Goal: Information Seeking & Learning: Learn about a topic

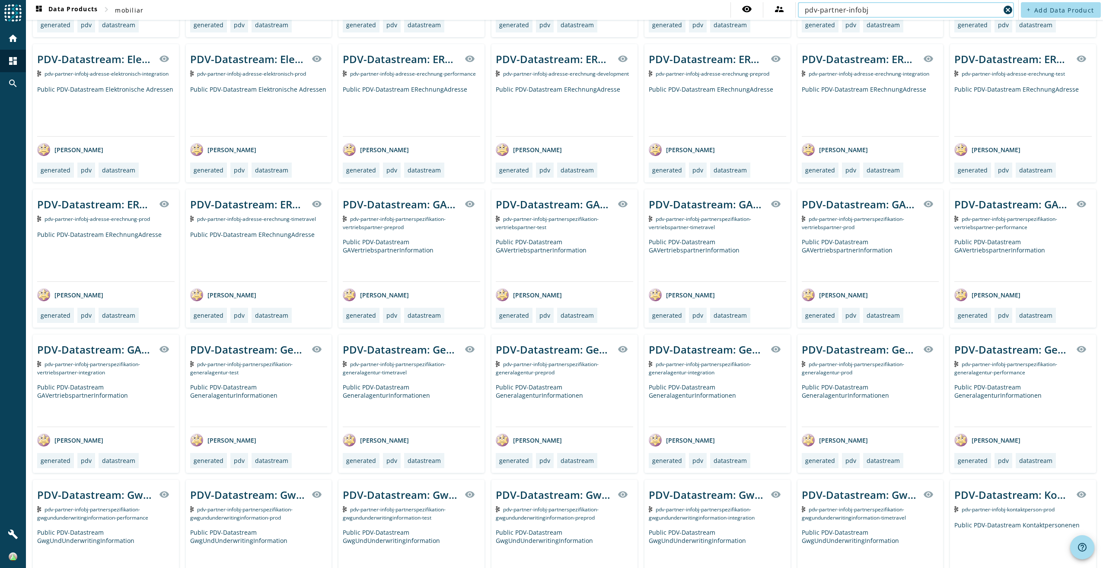
scroll to position [721, 0]
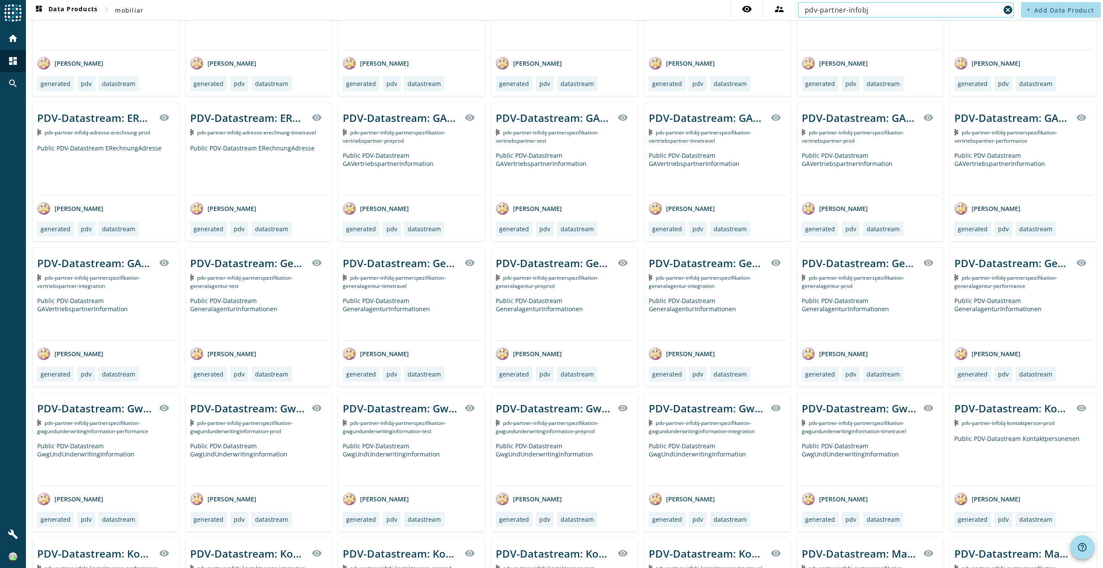
drag, startPoint x: 867, startPoint y: 11, endPoint x: 643, endPoint y: 11, distance: 223.9
click at [644, 11] on nav "dashboard Data Products chevron_right mobiliar visibility supervisor_account pd…" at bounding box center [522, 10] width 992 height 20
paste input "-adresse-postalisch.avsc"
type input "pdv-partner-infobj-adresse-postalisch"
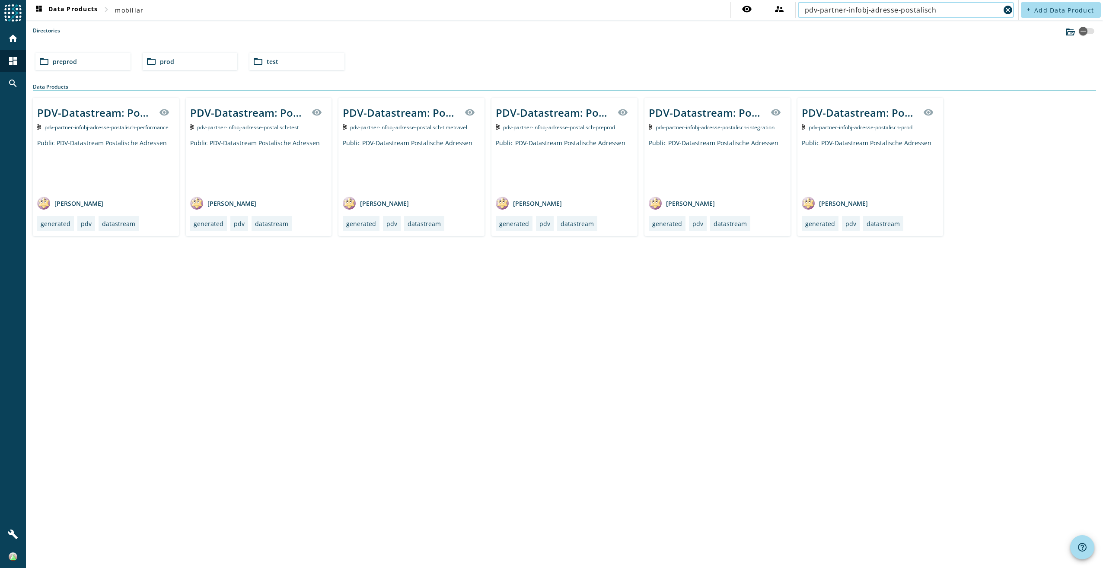
click at [897, 147] on div "Public PDV-Datastream Postalische Adressen" at bounding box center [870, 164] width 137 height 51
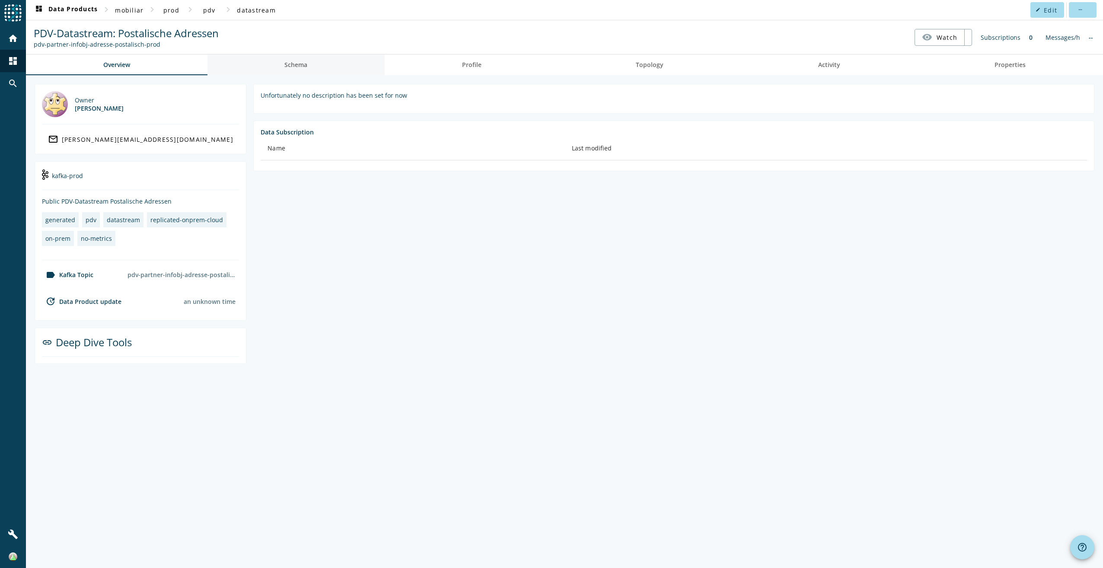
click at [289, 70] on span "Schema" at bounding box center [295, 64] width 23 height 21
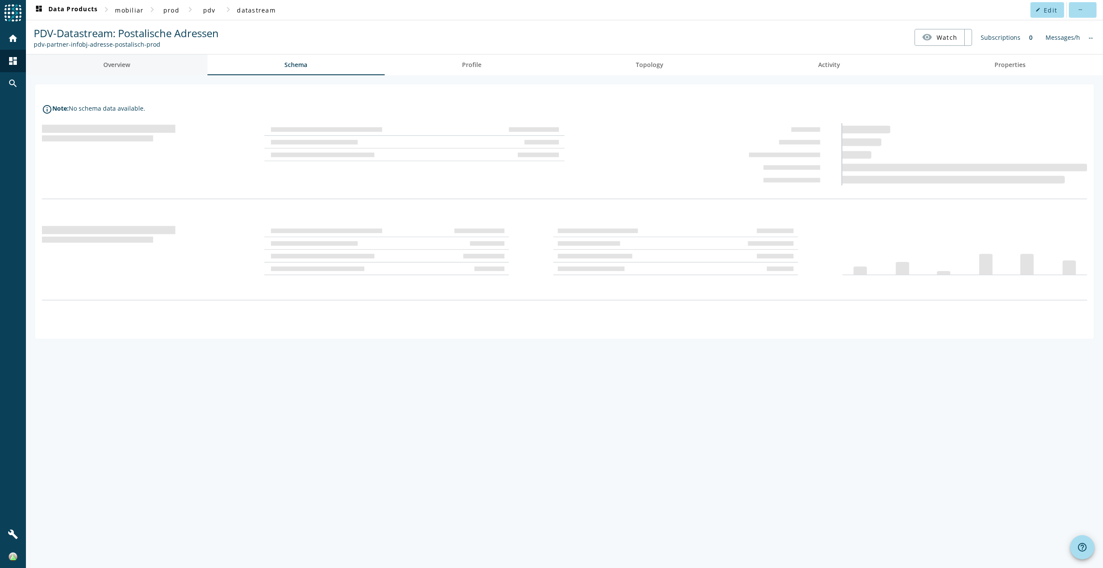
click at [141, 63] on link "Overview" at bounding box center [117, 64] width 182 height 21
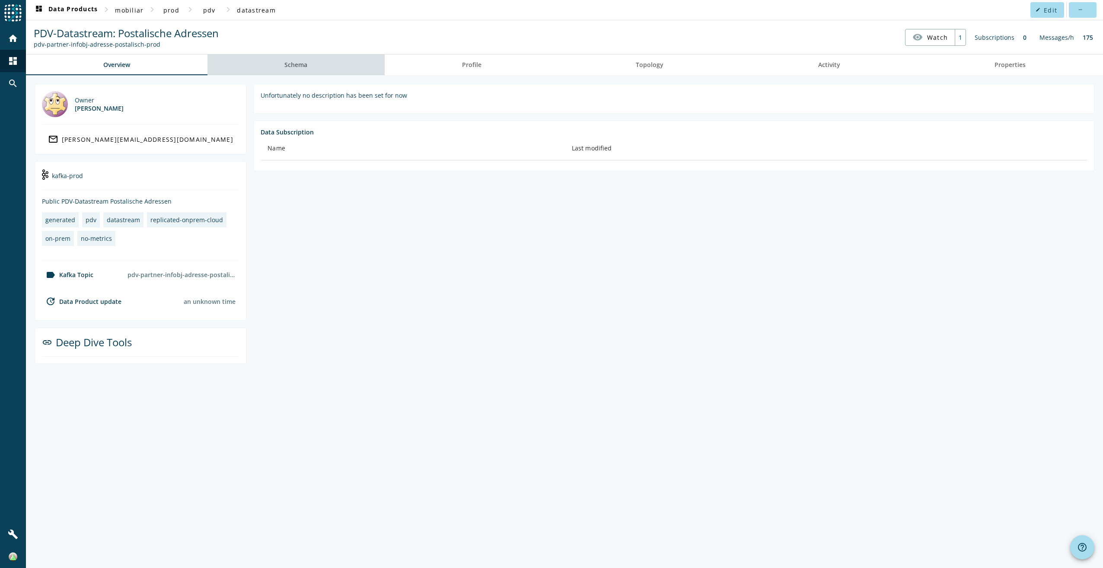
click at [325, 68] on link "Schema" at bounding box center [296, 64] width 178 height 21
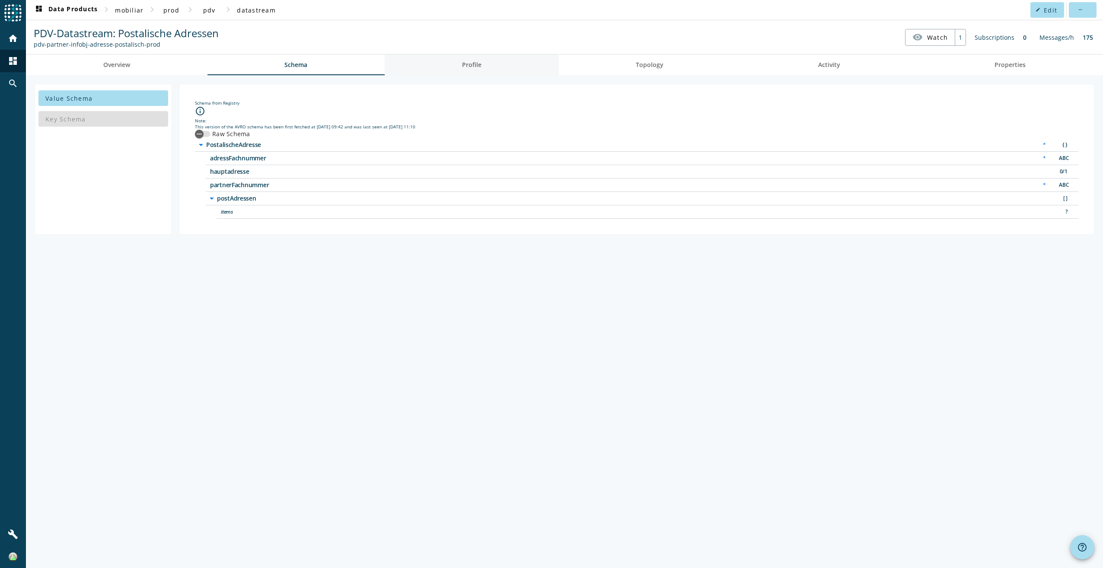
click at [430, 67] on link "Profile" at bounding box center [472, 64] width 174 height 21
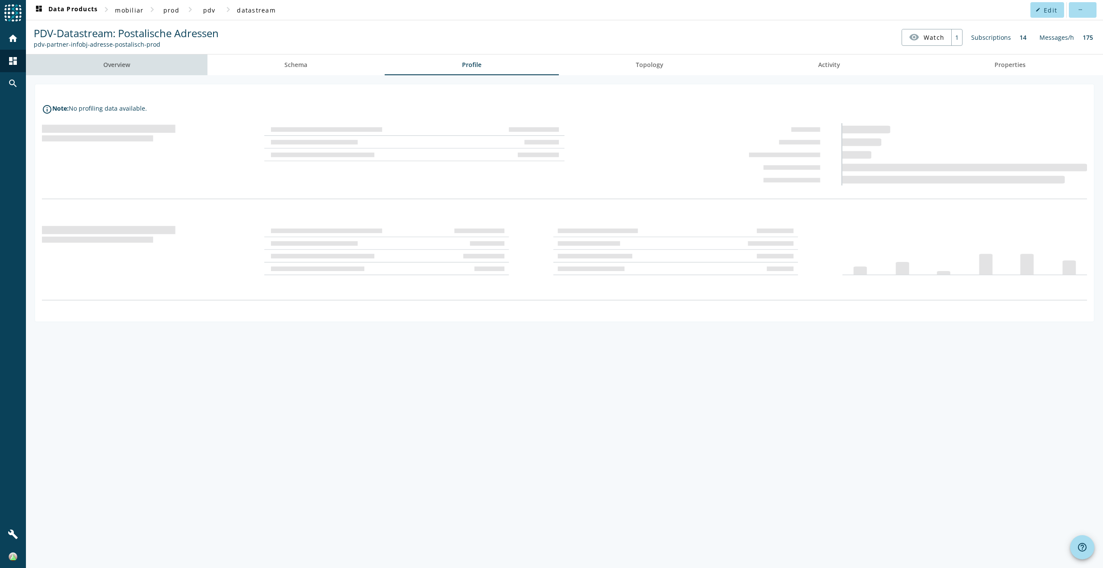
drag, startPoint x: 114, startPoint y: 60, endPoint x: 157, endPoint y: 65, distance: 44.0
click at [114, 60] on span "Overview" at bounding box center [116, 64] width 27 height 21
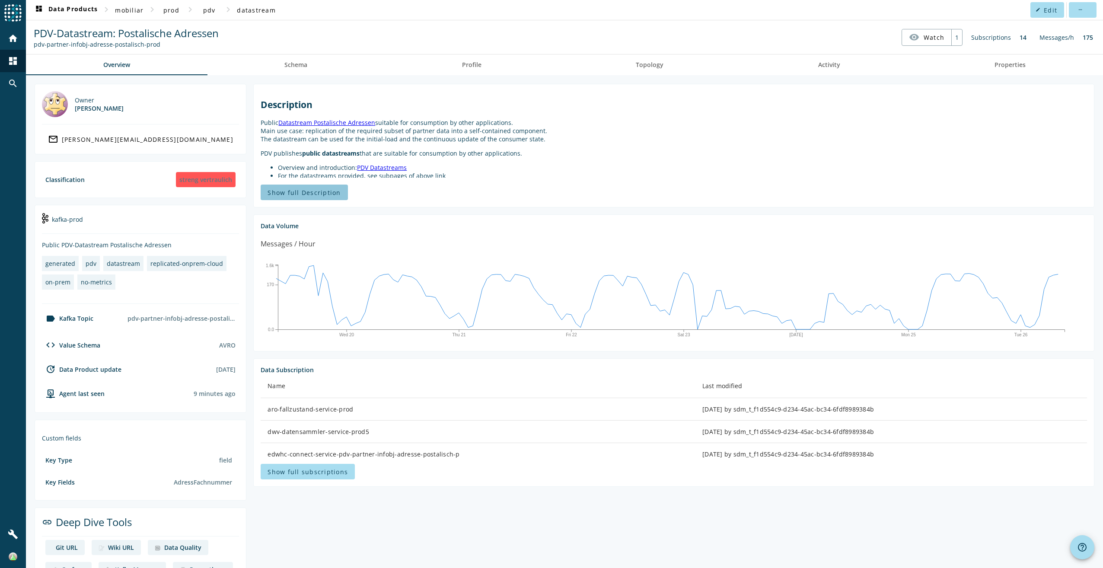
click at [328, 191] on span "Show full Description" at bounding box center [304, 192] width 73 height 8
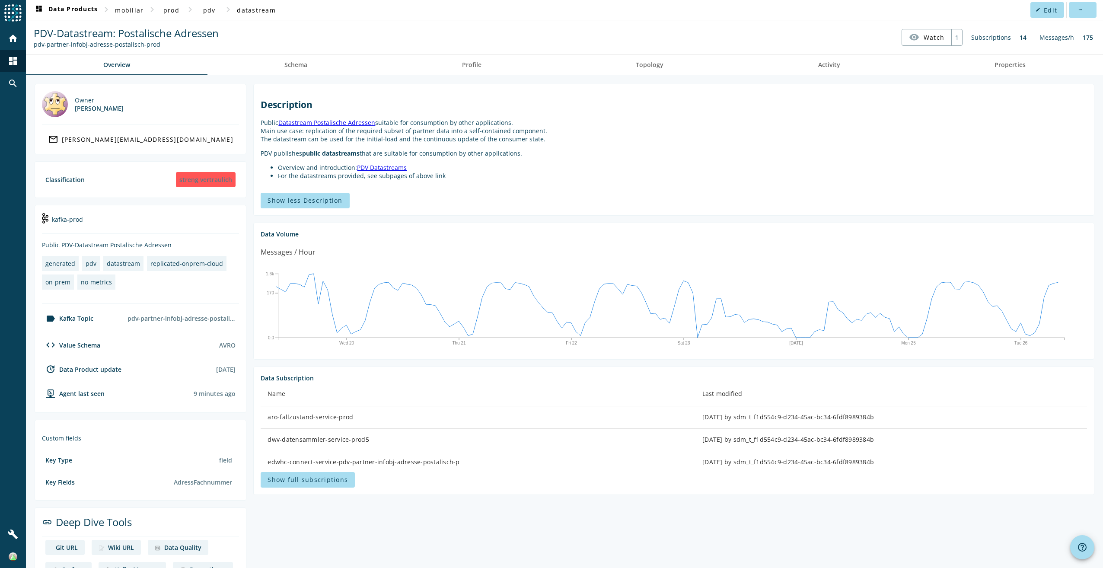
click at [388, 167] on link "PDV Datastreams" at bounding box center [382, 167] width 50 height 8
